Goal: Transaction & Acquisition: Purchase product/service

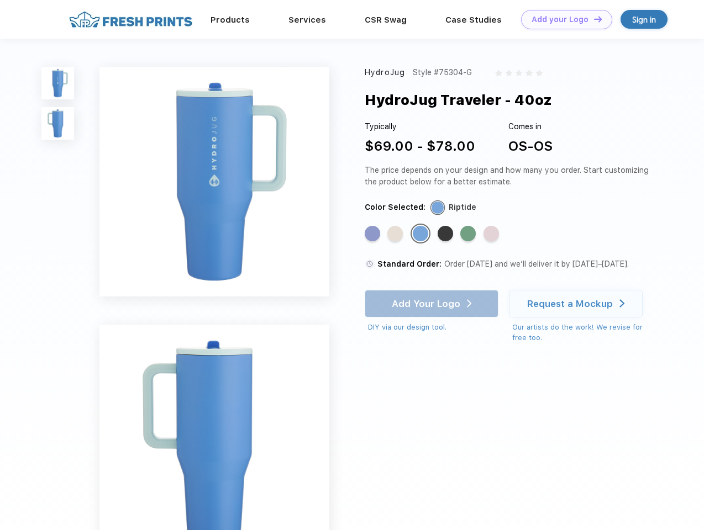
click at [562, 19] on link "Add your Logo Design Tool" at bounding box center [566, 19] width 91 height 19
click at [0, 0] on div "Design Tool" at bounding box center [0, 0] width 0 height 0
click at [593, 19] on link "Add your Logo Design Tool" at bounding box center [566, 19] width 91 height 19
click at [58, 83] on img at bounding box center [57, 83] width 33 height 33
click at [58, 124] on img at bounding box center [57, 123] width 33 height 33
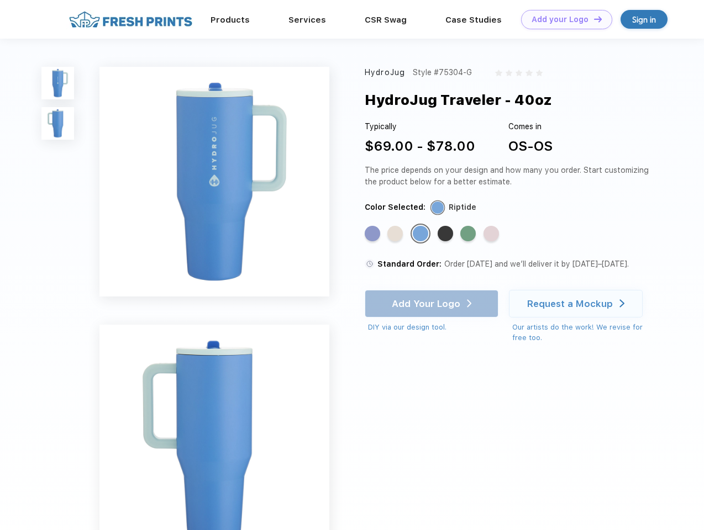
click at [373, 234] on div "Standard Color" at bounding box center [371, 233] width 15 height 15
click at [396, 234] on div "Standard Color" at bounding box center [394, 233] width 15 height 15
click at [421, 234] on div "Standard Color" at bounding box center [420, 233] width 15 height 15
click at [446, 234] on div "Standard Color" at bounding box center [444, 233] width 15 height 15
click at [469, 234] on div "Standard Color" at bounding box center [467, 233] width 15 height 15
